Goal: Information Seeking & Learning: Check status

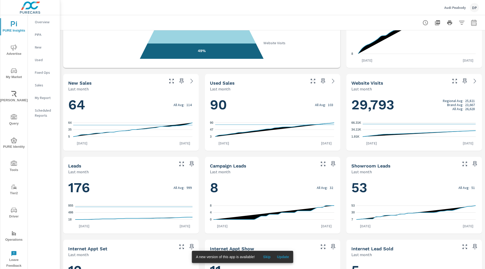
scroll to position [125, 0]
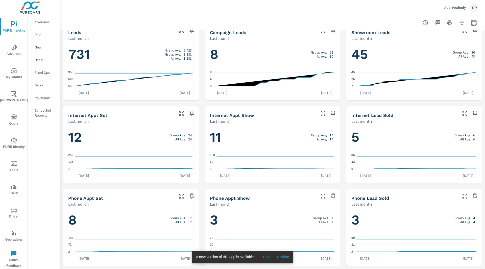
scroll to position [177, 0]
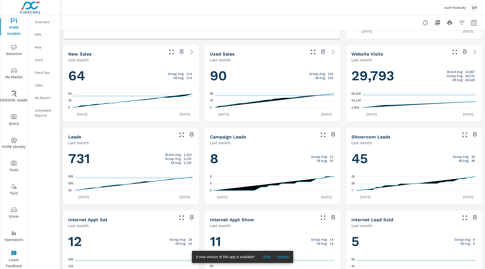
scroll to position [156, 0]
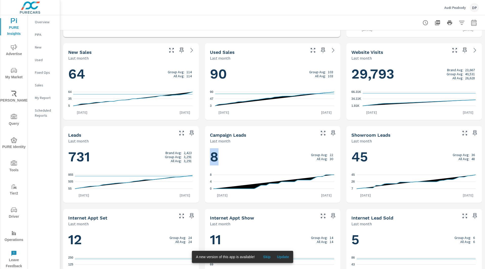
click at [215, 157] on h1 "8 Group Avg: 22 All Avg: 30" at bounding box center [273, 156] width 126 height 17
drag, startPoint x: 351, startPoint y: 157, endPoint x: 376, endPoint y: 161, distance: 25.7
click at [376, 161] on h1 "45 Group Avg: 36 All Avg: 48" at bounding box center [414, 156] width 126 height 17
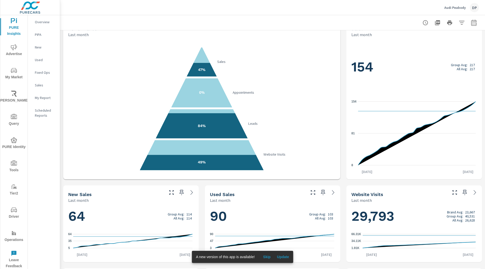
scroll to position [14, 0]
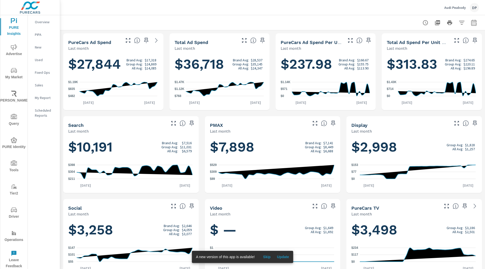
scroll to position [176, 0]
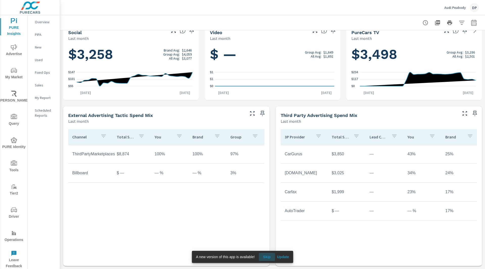
click at [267, 256] on span "Skip" at bounding box center [267, 257] width 12 height 5
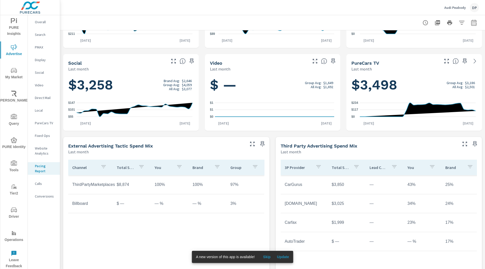
scroll to position [176, 0]
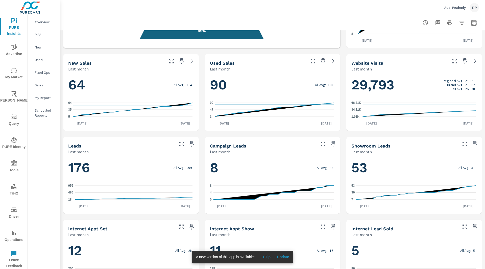
scroll to position [145, 0]
